Goal: Information Seeking & Learning: Learn about a topic

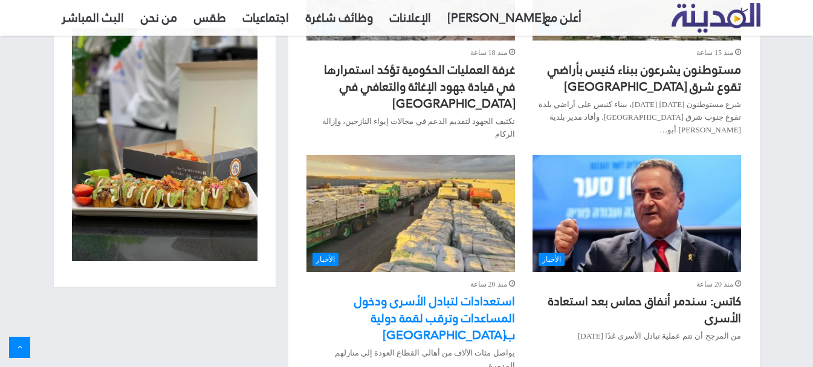
scroll to position [1028, 0]
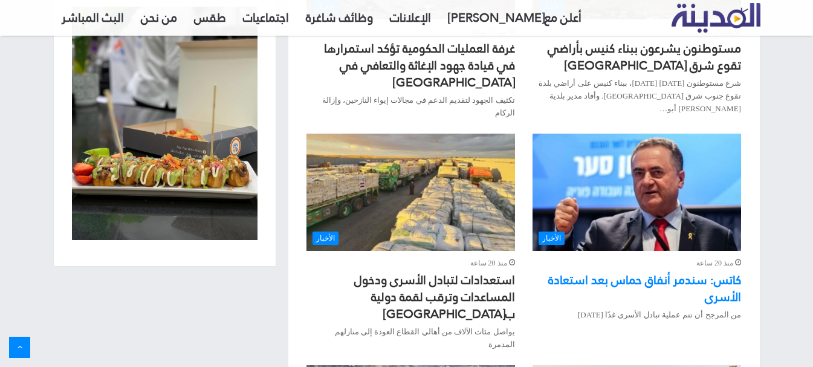
click at [636, 268] on link "كاتس: سندمر أنفاق حماس بعد استعادة الأسرى" at bounding box center [644, 288] width 193 height 40
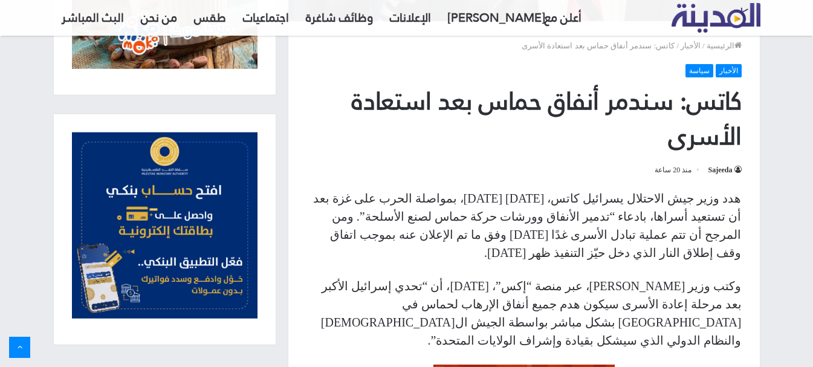
scroll to position [363, 0]
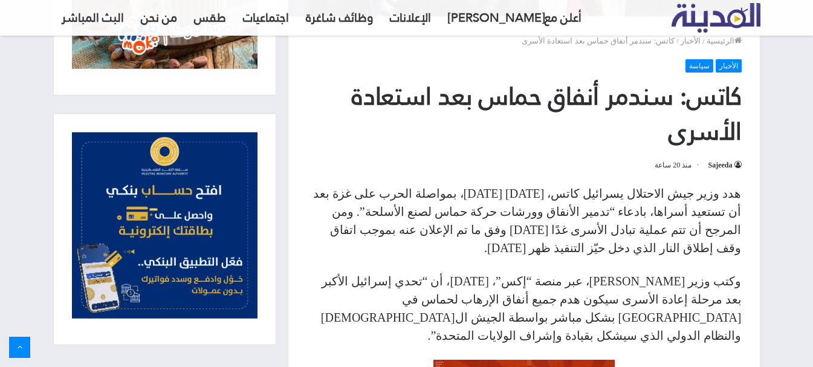
click at [610, 200] on p "هدد وزير جيش الاحتلال يسرائيل كاتس، اليوم الأحد، بمواصلة الحرب على غزة بعد أن ت…" at bounding box center [524, 220] width 435 height 73
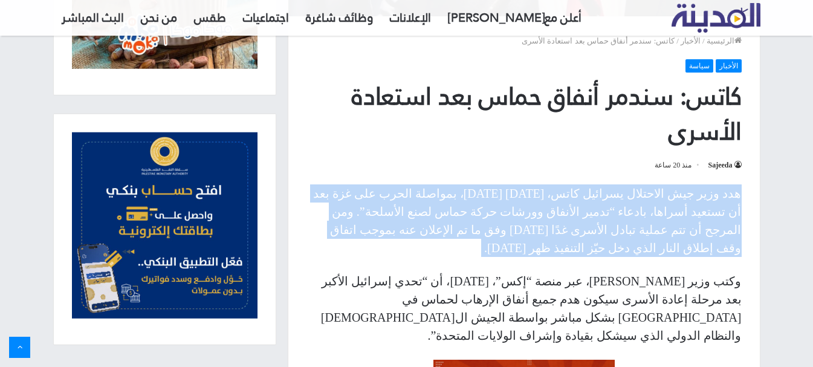
click at [610, 200] on p "هدد وزير جيش الاحتلال يسرائيل كاتس، اليوم الأحد، بمواصلة الحرب على غزة بعد أن ت…" at bounding box center [524, 220] width 435 height 73
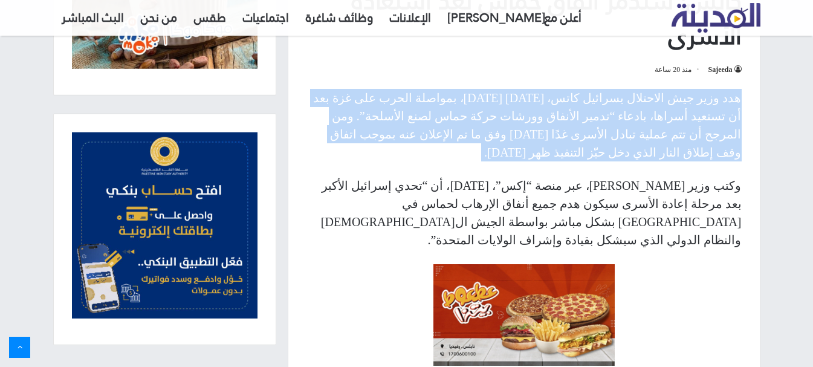
scroll to position [484, 0]
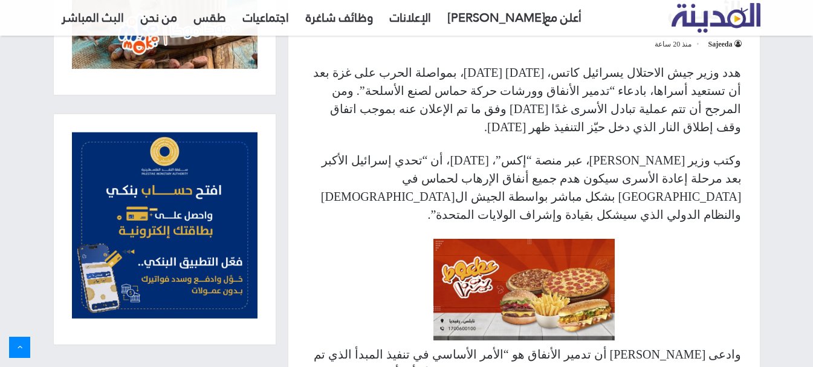
click at [699, 164] on p "وكتب وزير كاتس، عبر منصة “إكس”، اليوم، أن “تحدي إسرائيل الأكبر بعد مرحلة إعادة …" at bounding box center [524, 187] width 435 height 73
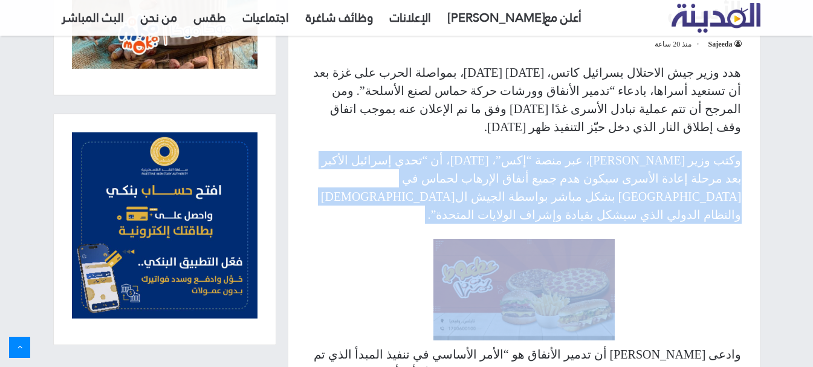
click at [699, 164] on p "وكتب وزير كاتس، عبر منصة “إكس”، اليوم، أن “تحدي إسرائيل الأكبر بعد مرحلة إعادة …" at bounding box center [524, 187] width 435 height 73
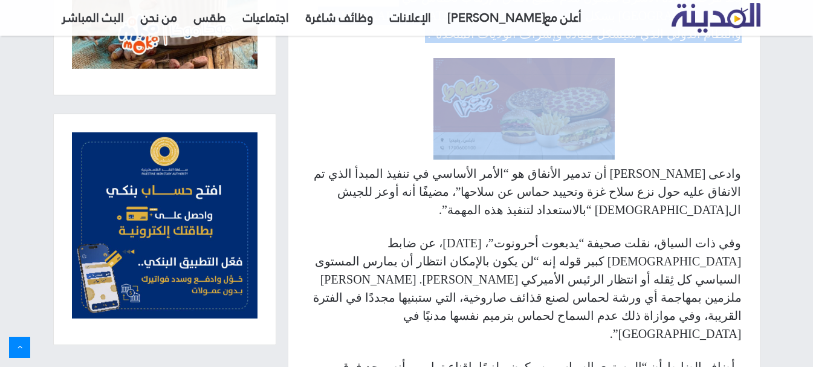
scroll to position [665, 0]
